Goal: Task Accomplishment & Management: Manage account settings

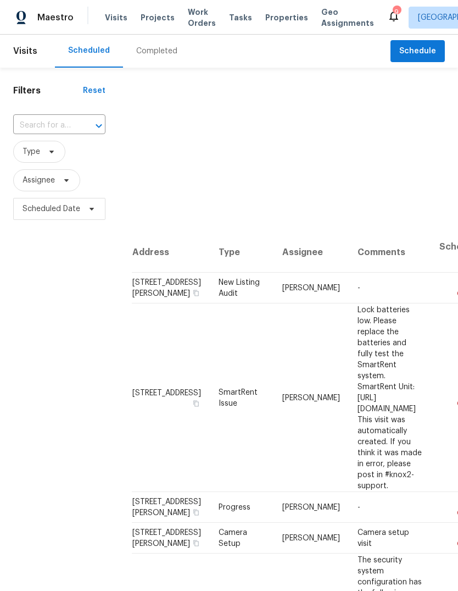
click at [387, 22] on icon at bounding box center [393, 15] width 13 height 13
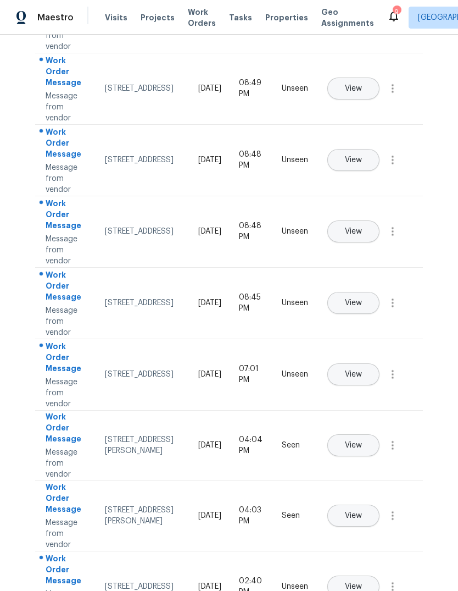
scroll to position [230, 0]
click at [362, 371] on span "View" at bounding box center [353, 375] width 17 height 8
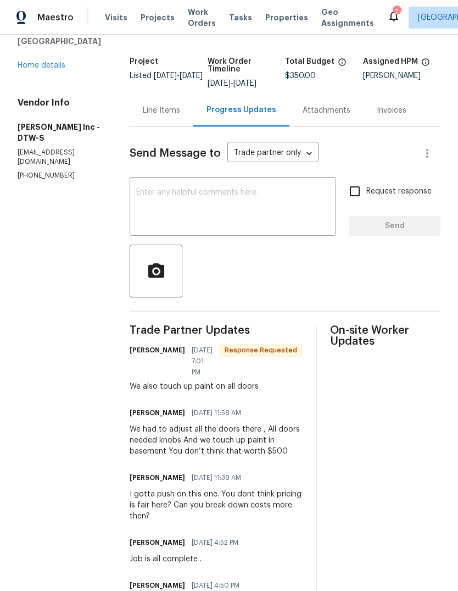
scroll to position [69, 0]
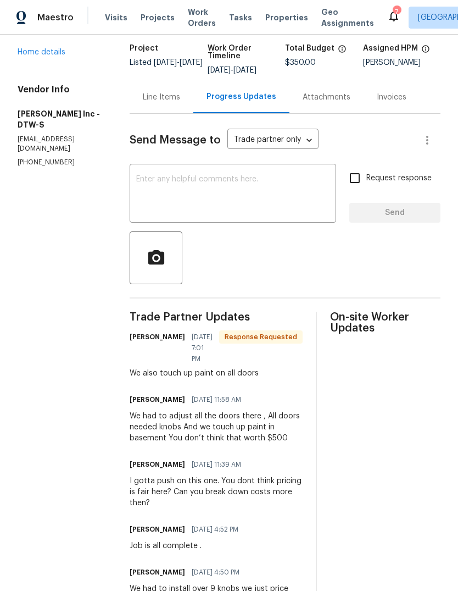
click at [256, 206] on textarea at bounding box center [232, 194] width 193 height 38
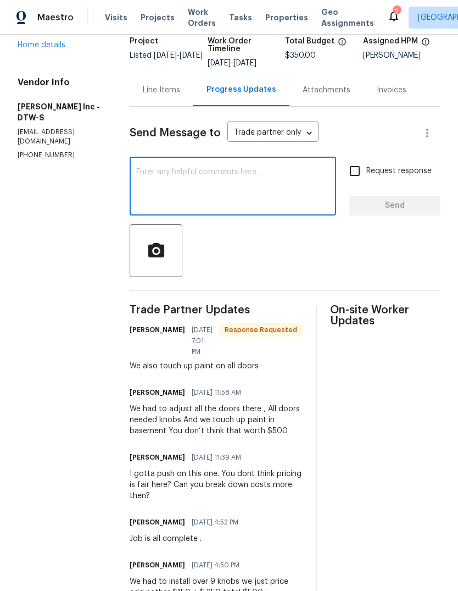
scroll to position [76, 0]
click at [164, 90] on div "Line Items" at bounding box center [161, 90] width 37 height 11
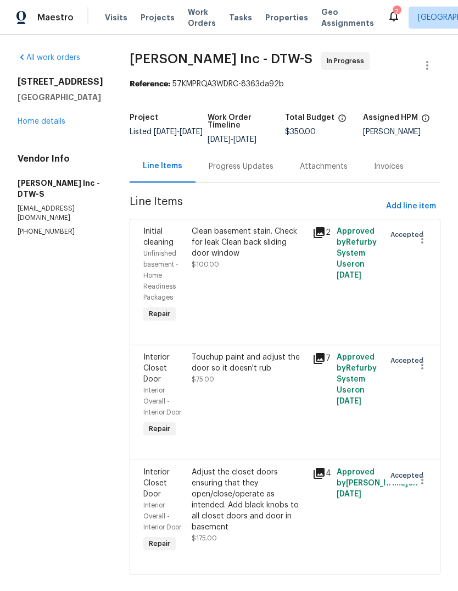
scroll to position [21, 0]
click at [257, 150] on div "Progress Updates" at bounding box center [241, 166] width 91 height 32
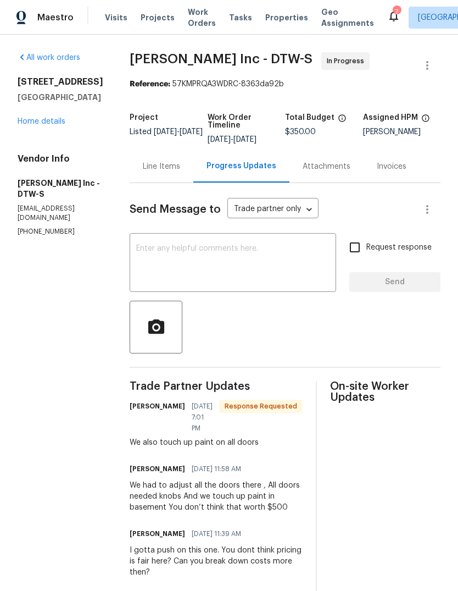
click at [247, 270] on textarea at bounding box center [232, 264] width 193 height 38
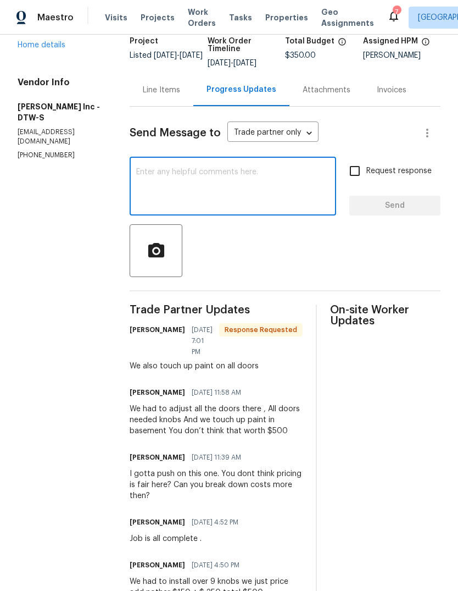
scroll to position [76, 0]
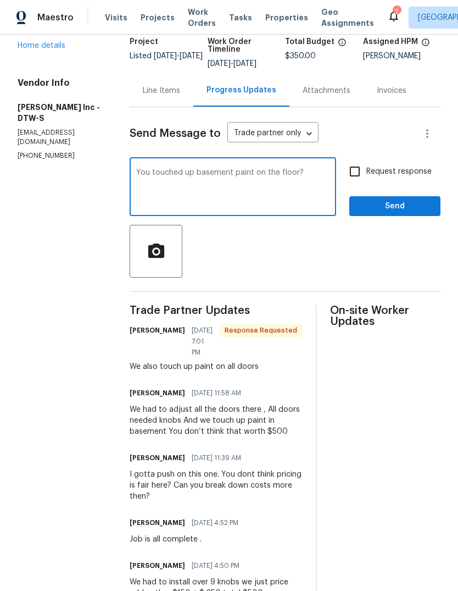
type textarea "You touched up basement paint on the floor?"
click at [400, 207] on span "Send" at bounding box center [395, 207] width 74 height 14
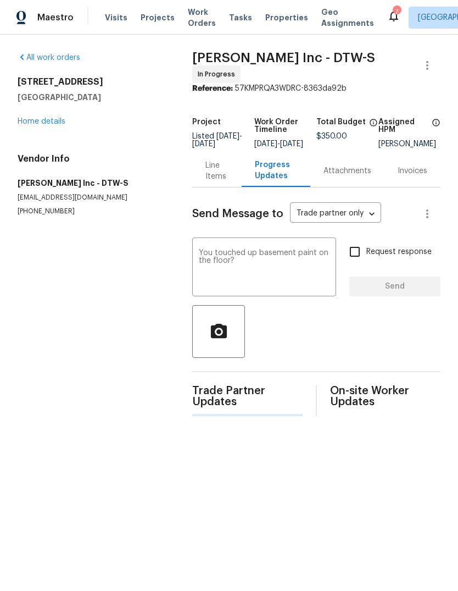
scroll to position [0, 0]
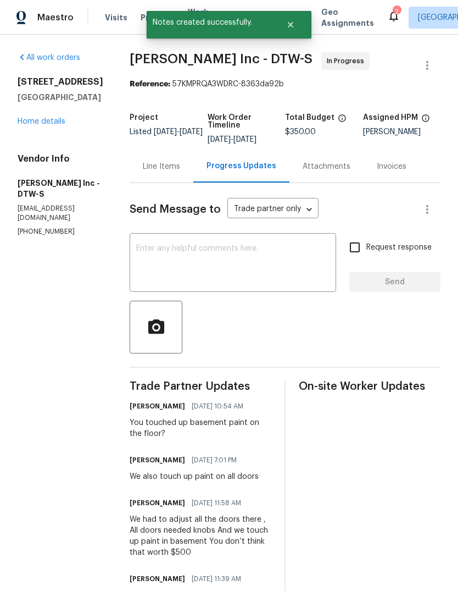
click at [390, 14] on icon at bounding box center [394, 16] width 9 height 11
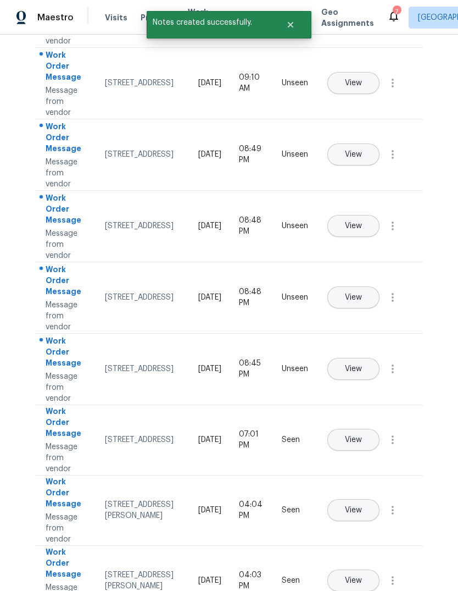
scroll to position [165, 0]
click at [362, 364] on span "View" at bounding box center [353, 368] width 17 height 8
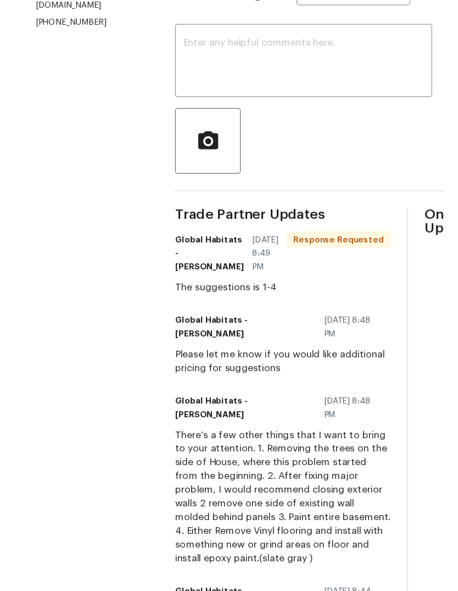
scroll to position [75, 0]
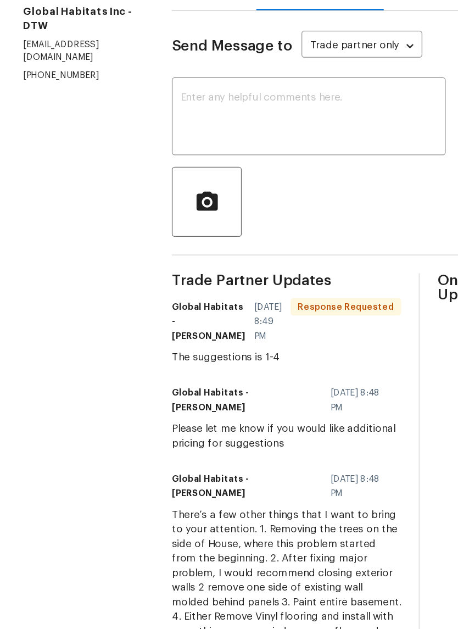
click at [250, 170] on textarea at bounding box center [232, 189] width 193 height 38
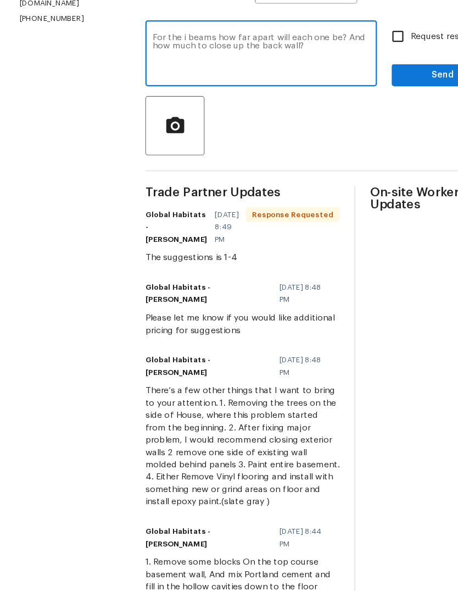
scroll to position [153, 0]
click at [159, 91] on textarea "For the i beams how far apart will each one be? And how much to close up the ba…" at bounding box center [232, 110] width 193 height 38
click at [162, 91] on textarea "For the i beams how far apart will each one be? And how much to close up the ba…" at bounding box center [232, 110] width 193 height 38
click at [179, 91] on textarea "For the i beams how far apart will each one be? And how much to close up the ba…" at bounding box center [232, 110] width 193 height 38
click at [235, 91] on textarea "For the i beams how far apart will each one be? And how much to close up the ba…" at bounding box center [232, 110] width 193 height 38
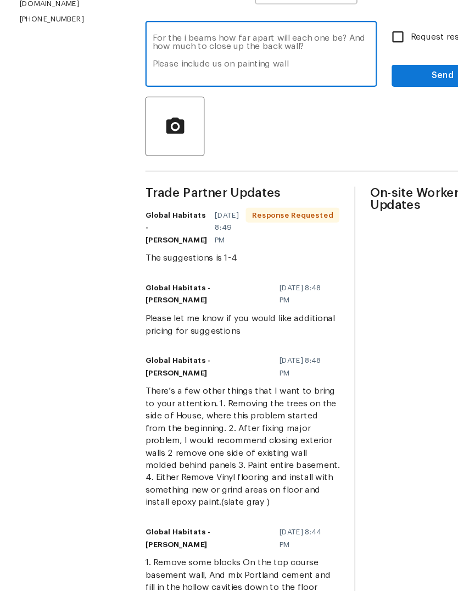
click at [190, 91] on textarea "For the i beams how far apart will each one be? And how much to close up the ba…" at bounding box center [232, 110] width 193 height 38
click at [301, 91] on textarea "For the i beams how far apart will each one be? And how much to close up the ba…" at bounding box center [232, 110] width 193 height 38
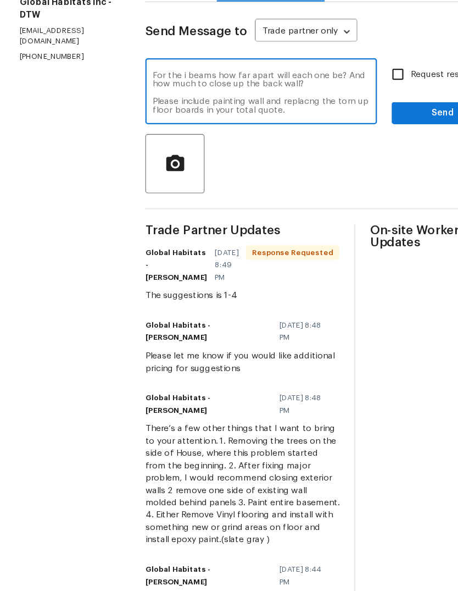
scroll to position [118, 0]
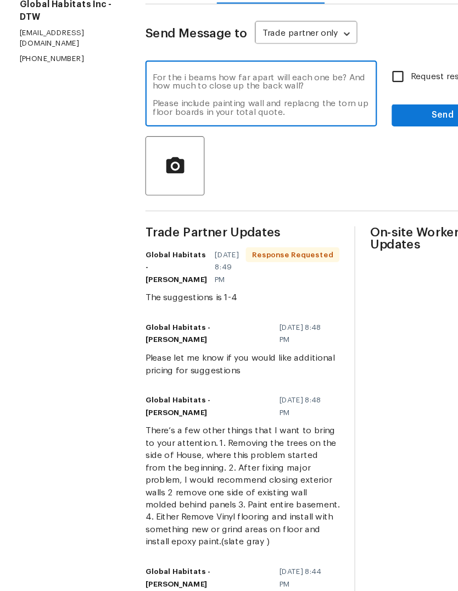
click at [263, 126] on textarea "For the i beams how far apart will each one be? And how much to close up the ba…" at bounding box center [232, 145] width 193 height 38
click at [261, 126] on textarea "For the i beams how far apart will each one be? And how much to close up the ba…" at bounding box center [232, 145] width 193 height 38
click at [250, 347] on span "09/01/2025 8:48 PM" at bounding box center [273, 358] width 47 height 22
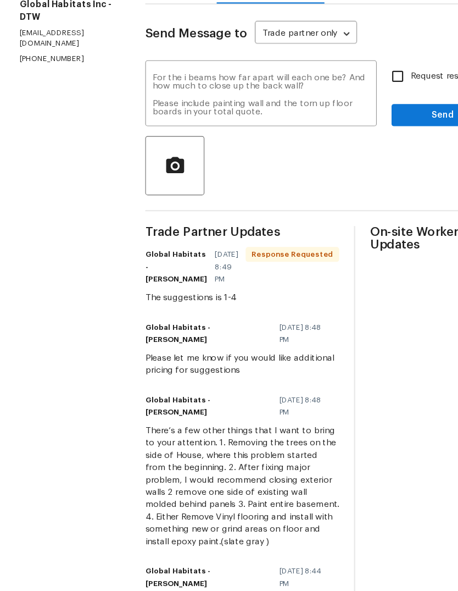
click at [246, 126] on textarea "For the i beams how far apart will each one be? And how much to close up the ba…" at bounding box center [232, 145] width 193 height 38
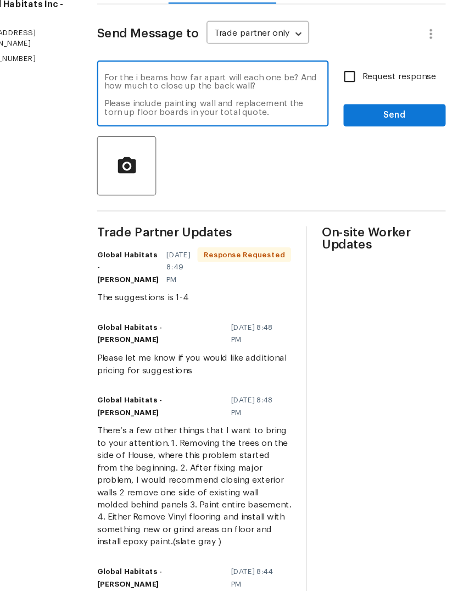
type textarea "For the i beams how far apart will each one be? And how much to close up the ba…"
click at [368, 157] on span "Send" at bounding box center [395, 164] width 74 height 14
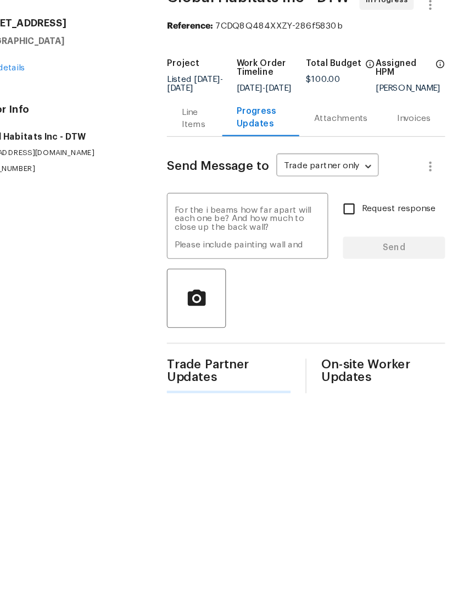
scroll to position [0, 0]
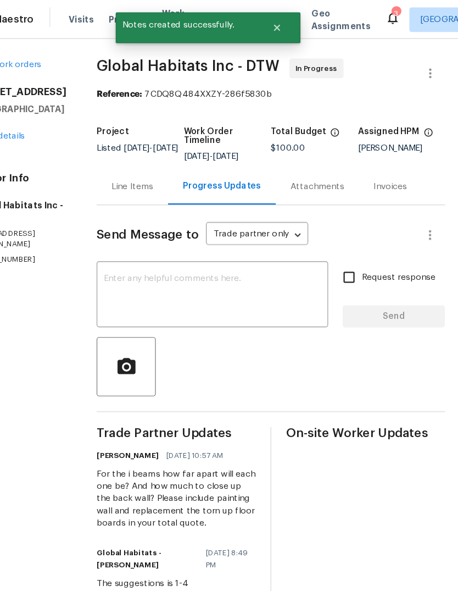
click at [387, 12] on icon at bounding box center [393, 15] width 13 height 13
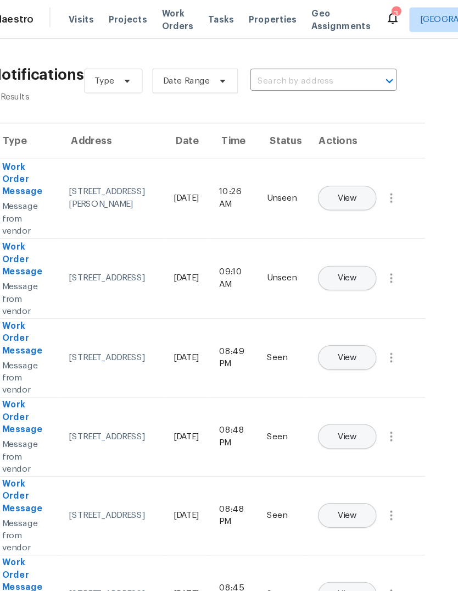
click at [336, 237] on button "View" at bounding box center [354, 248] width 52 height 22
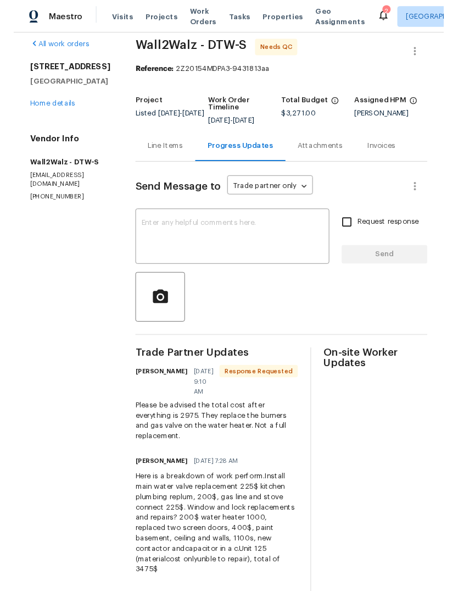
scroll to position [10, 0]
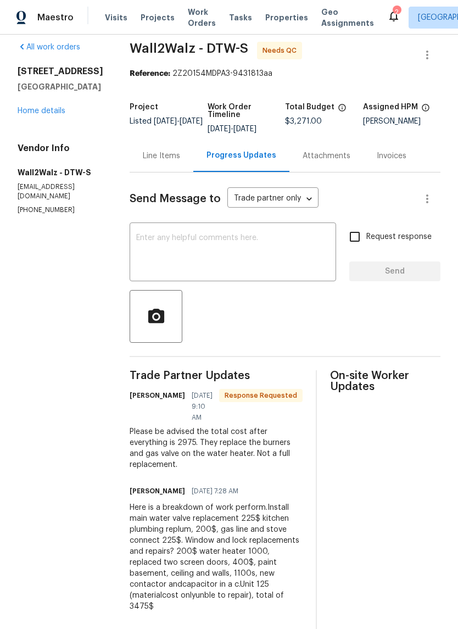
click at [393, 11] on div "2" at bounding box center [397, 12] width 8 height 11
click at [390, 20] on icon at bounding box center [394, 16] width 9 height 11
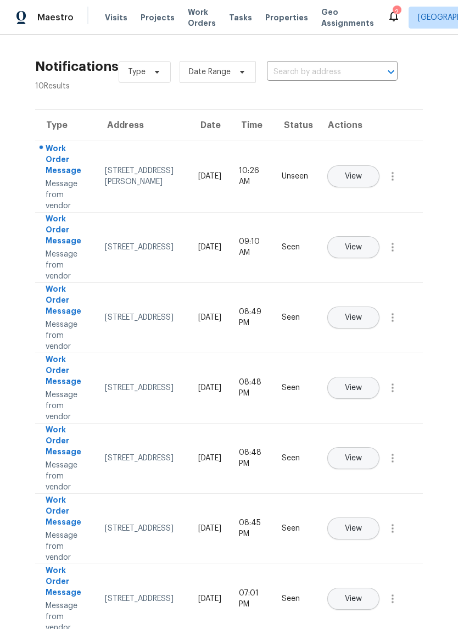
click at [362, 173] on span "View" at bounding box center [353, 177] width 17 height 8
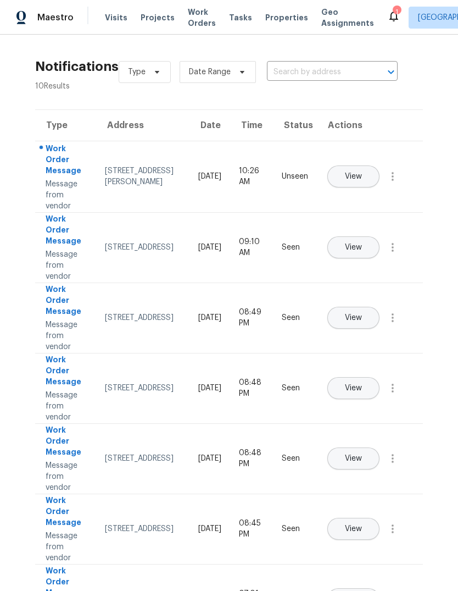
click at [274, 13] on span "Properties" at bounding box center [286, 17] width 43 height 11
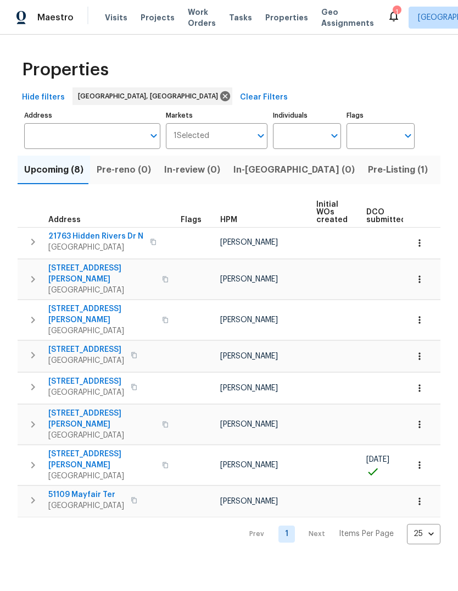
click at [362, 157] on button "Pre-Listing (1)" at bounding box center [398, 170] width 73 height 29
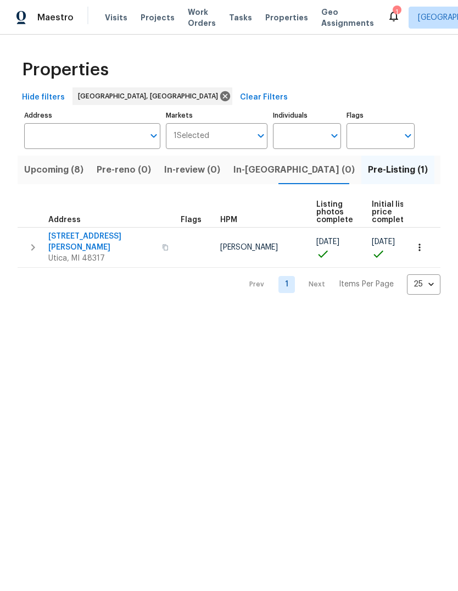
click at [72, 161] on button "Upcoming (8)" at bounding box center [54, 170] width 73 height 29
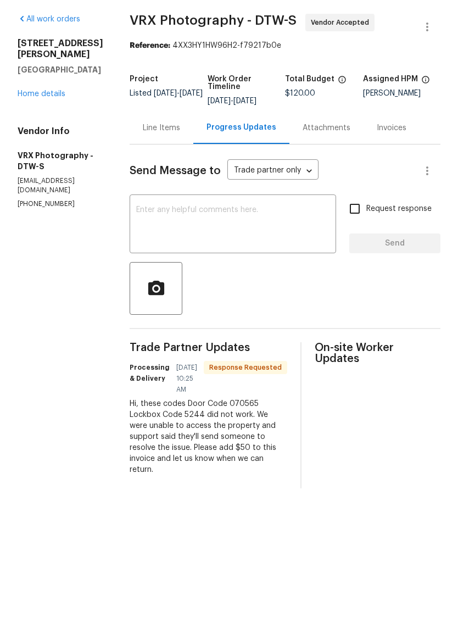
click at [251, 245] on textarea at bounding box center [232, 264] width 193 height 38
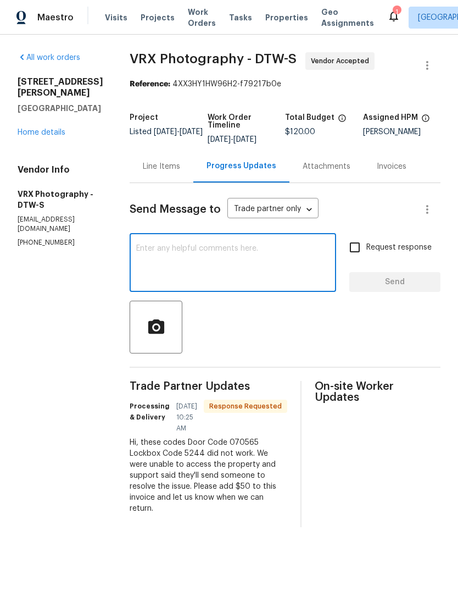
click at [54, 114] on div "[STREET_ADDRESS][PERSON_NAME] Home details" at bounding box center [61, 107] width 86 height 62
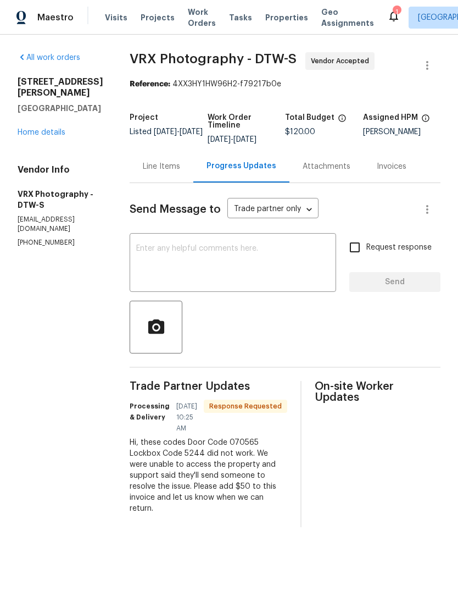
click at [49, 129] on link "Home details" at bounding box center [42, 133] width 48 height 8
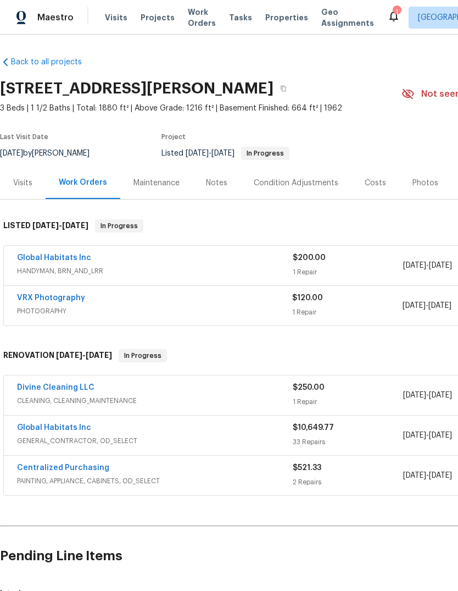
click at [43, 261] on link "Global Habitats Inc" at bounding box center [54, 258] width 74 height 8
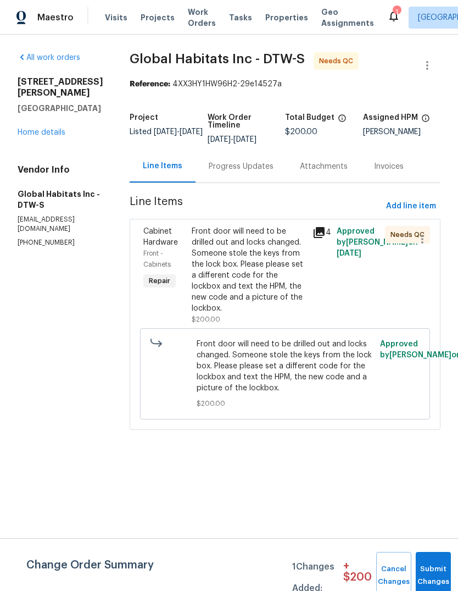
click at [219, 167] on div "Progress Updates" at bounding box center [241, 166] width 65 height 11
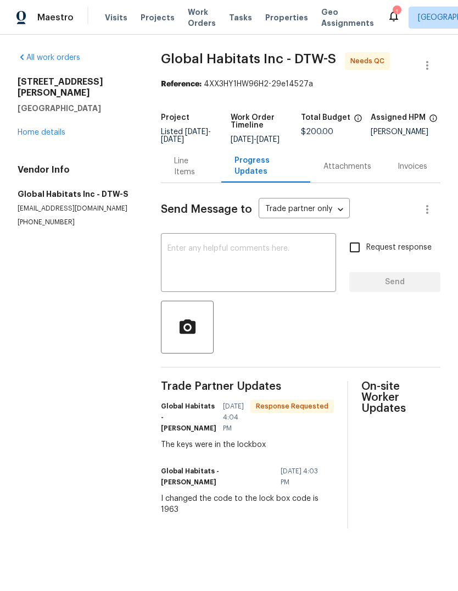
click at [213, 251] on div "x ​" at bounding box center [248, 264] width 175 height 56
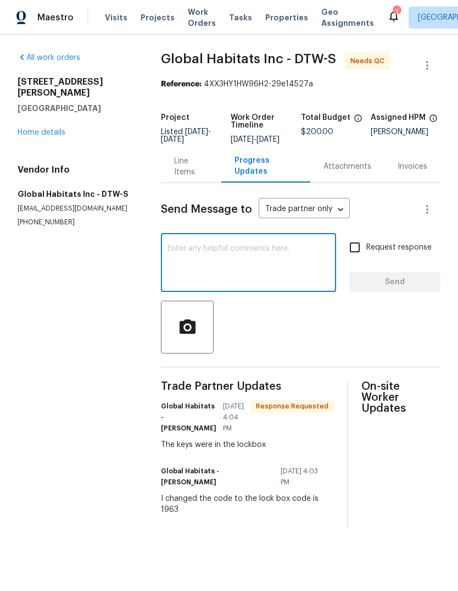
click at [43, 129] on link "Home details" at bounding box center [42, 133] width 48 height 8
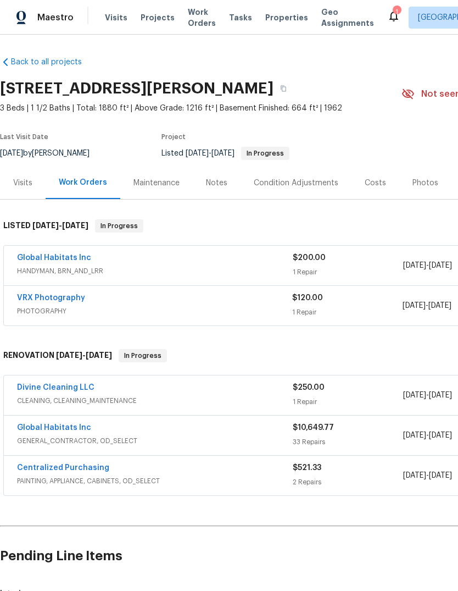
click at [60, 294] on link "VRX Photography" at bounding box center [51, 298] width 68 height 8
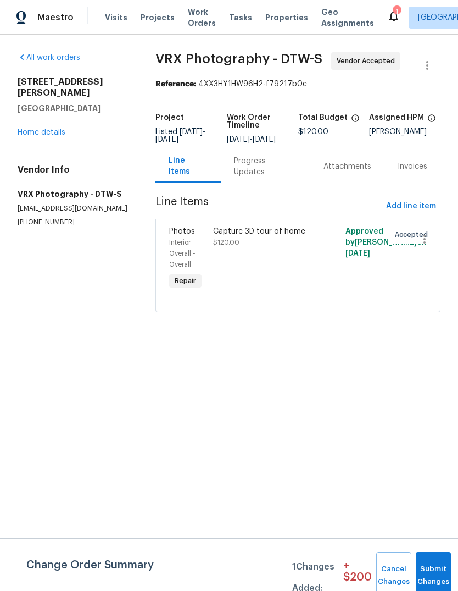
click at [271, 164] on div "Progress Updates" at bounding box center [266, 166] width 90 height 32
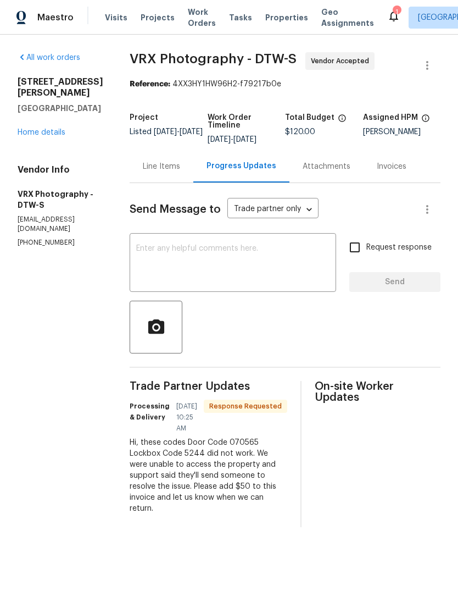
click at [291, 309] on div at bounding box center [285, 327] width 311 height 53
click at [279, 256] on textarea at bounding box center [232, 264] width 193 height 38
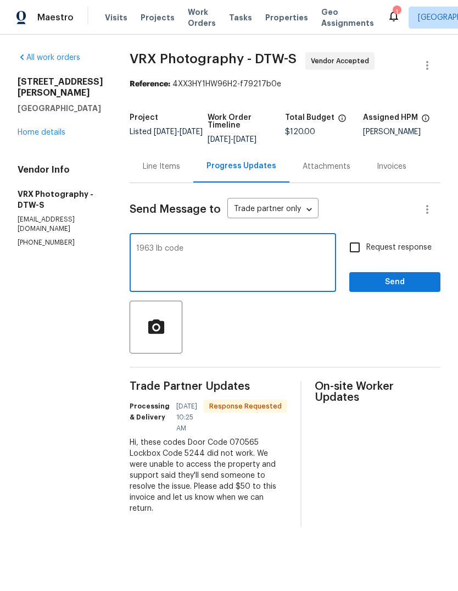
type textarea "1963 lb code"
click at [409, 280] on span "Send" at bounding box center [395, 282] width 74 height 14
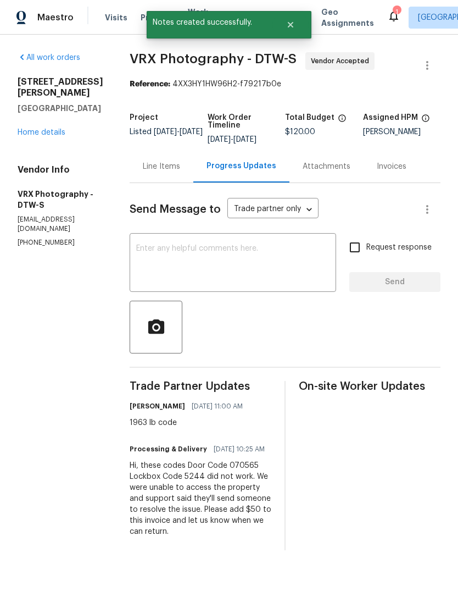
click at [387, 10] on icon at bounding box center [393, 15] width 13 height 13
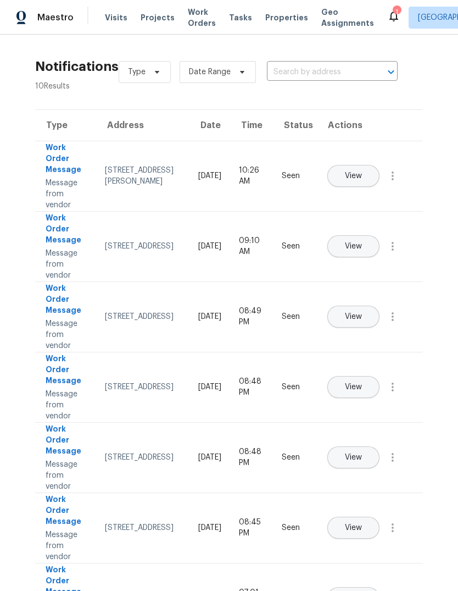
click at [393, 8] on div "1" at bounding box center [397, 12] width 8 height 11
click at [387, 13] on icon at bounding box center [393, 15] width 13 height 13
click at [387, 18] on icon at bounding box center [393, 15] width 13 height 13
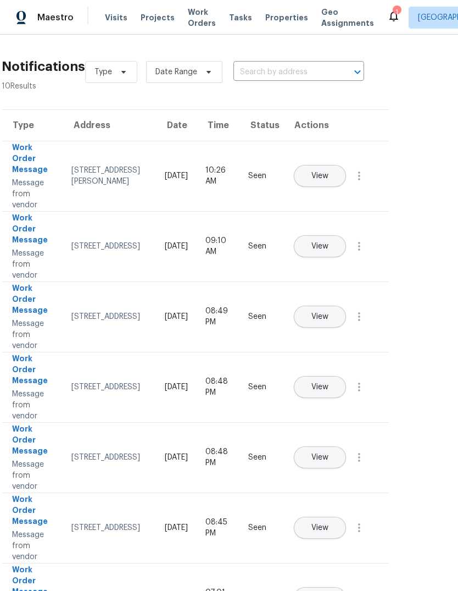
scroll to position [-1, 35]
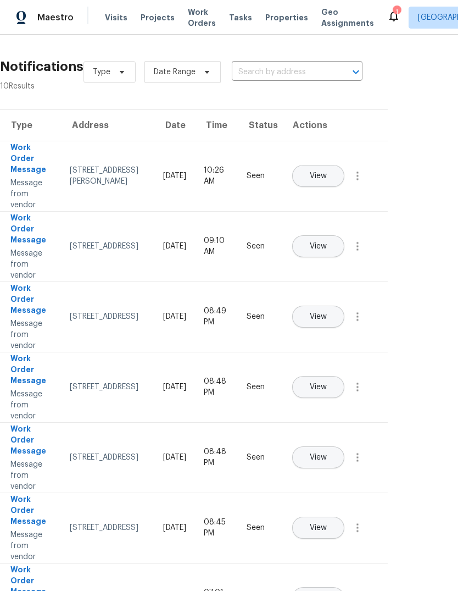
click at [270, 19] on span "Properties" at bounding box center [286, 17] width 43 height 11
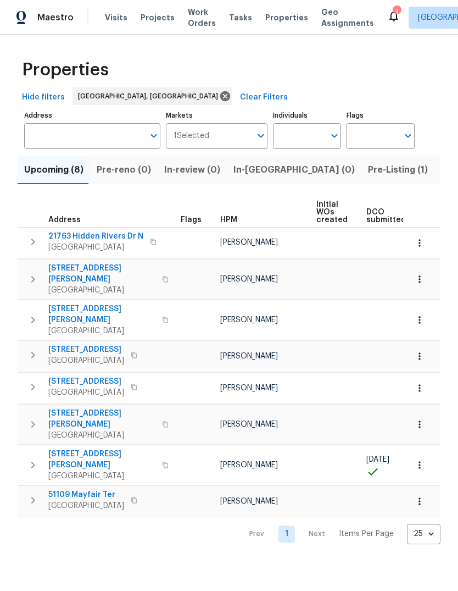
click at [441, 178] on span "Listed (18)" at bounding box center [464, 169] width 46 height 15
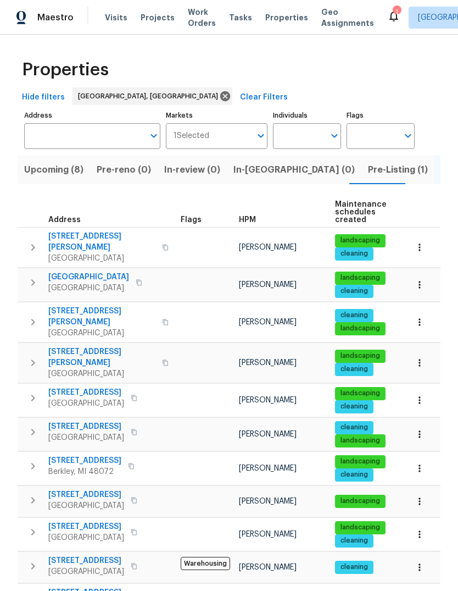
scroll to position [9, 0]
click at [101, 455] on span "[STREET_ADDRESS]" at bounding box center [84, 460] width 73 height 11
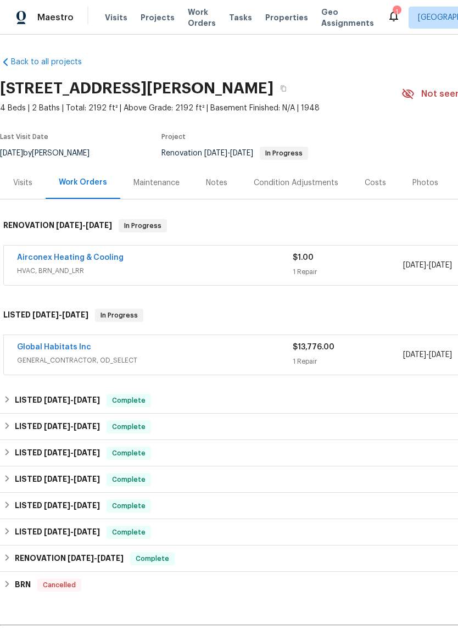
click at [105, 254] on link "Airconex Heating & Cooling" at bounding box center [70, 258] width 107 height 8
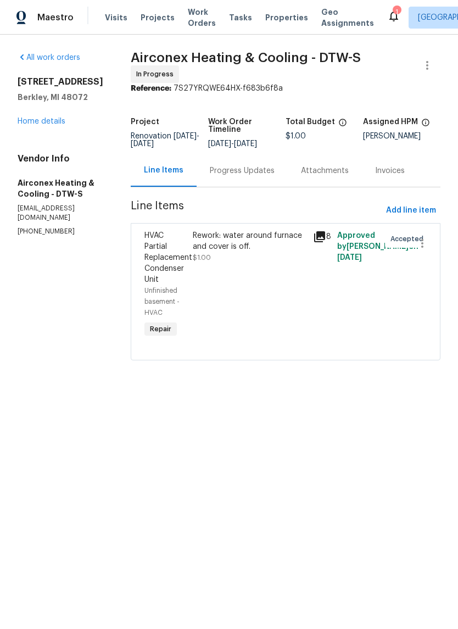
click at [246, 185] on div "Progress Updates" at bounding box center [242, 170] width 91 height 32
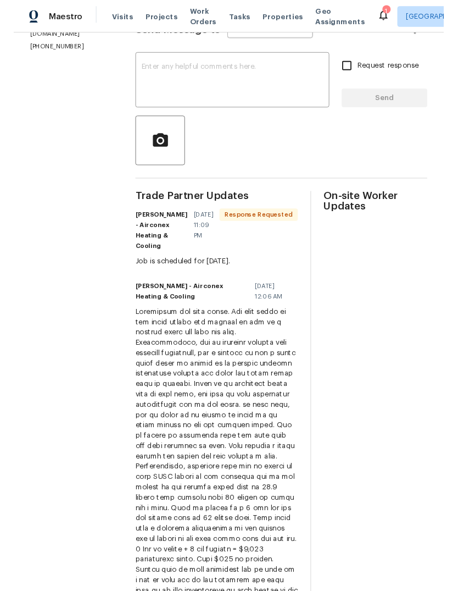
scroll to position [182, 0]
